Goal: Task Accomplishment & Management: Manage account settings

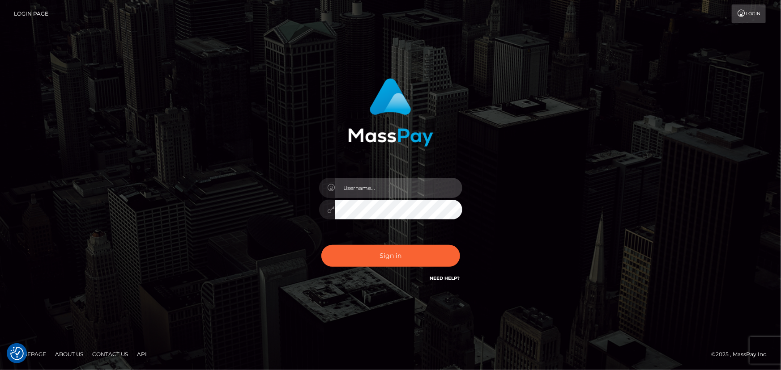
type input "[PERSON_NAME].spree"
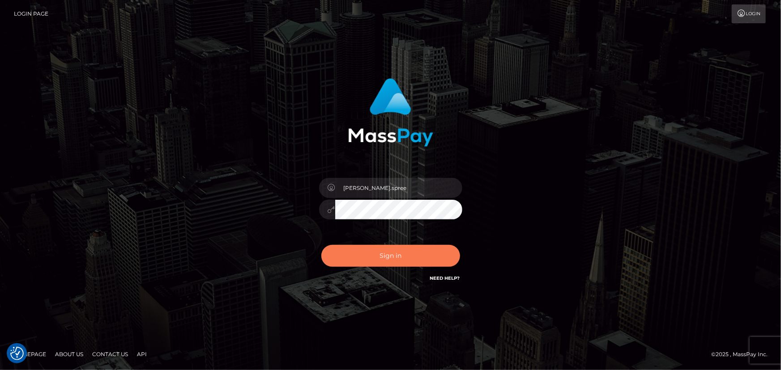
click at [382, 260] on button "Sign in" at bounding box center [390, 256] width 139 height 22
type input "[PERSON_NAME].spree"
click at [398, 247] on button "Sign in" at bounding box center [390, 256] width 139 height 22
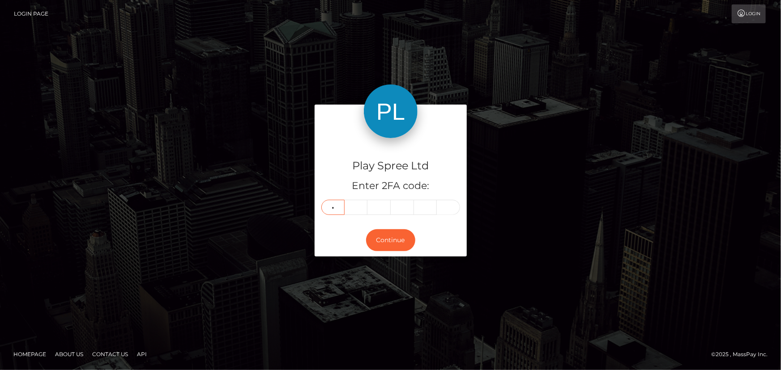
type input "8"
type input "6"
type input "3"
type input "0"
type input "9"
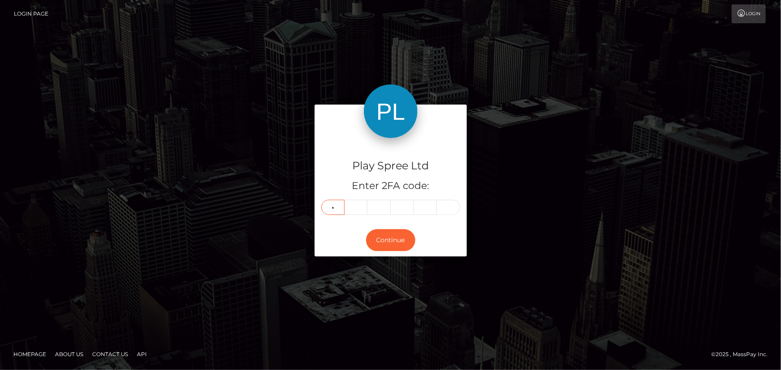
type input "7"
type input "4"
type input "6"
type input "2"
type input "8"
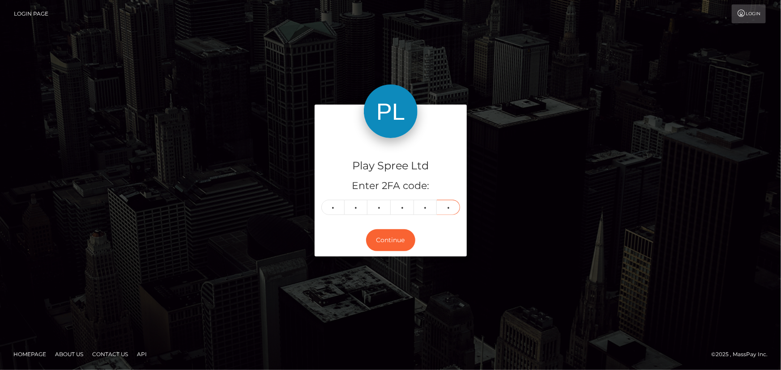
type input "6"
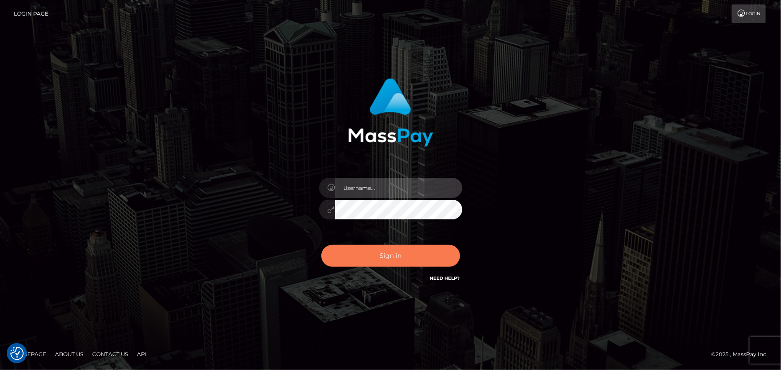
type input "Maria.spree"
click at [399, 258] on button "Sign in" at bounding box center [390, 256] width 139 height 22
